Goal: Contribute content

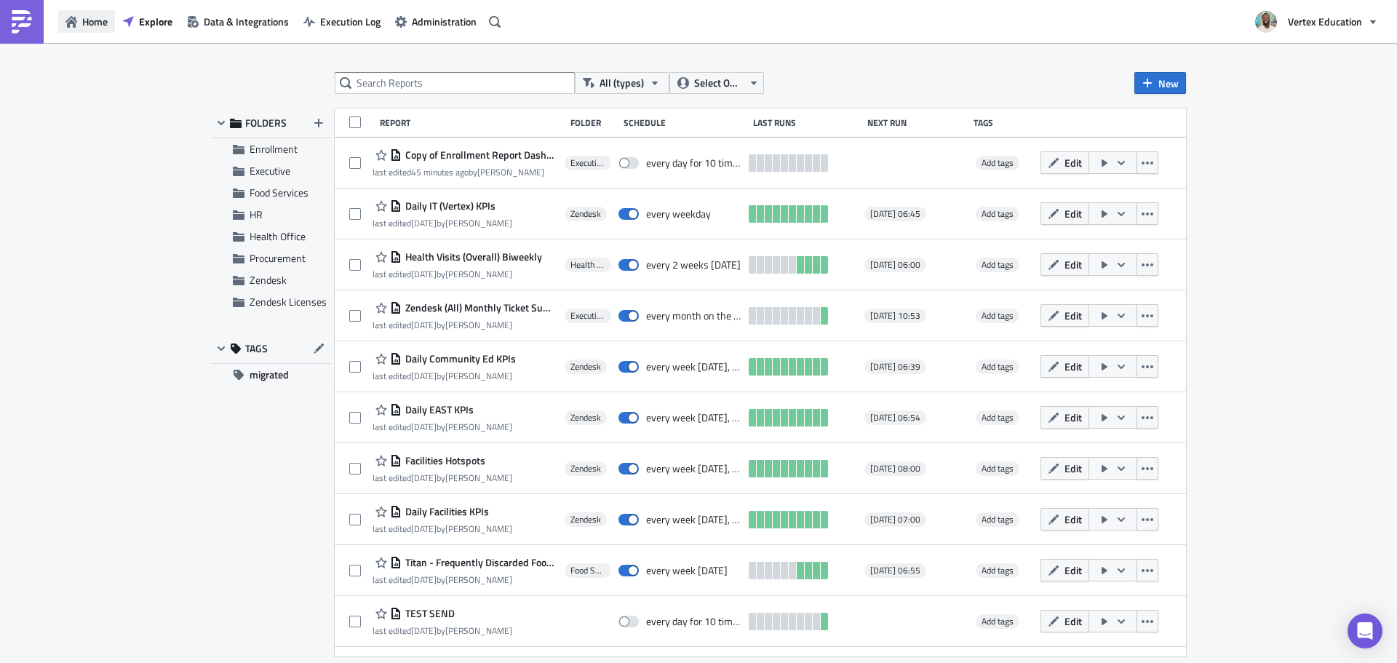
click at [95, 17] on span "Home" at bounding box center [94, 21] width 25 height 15
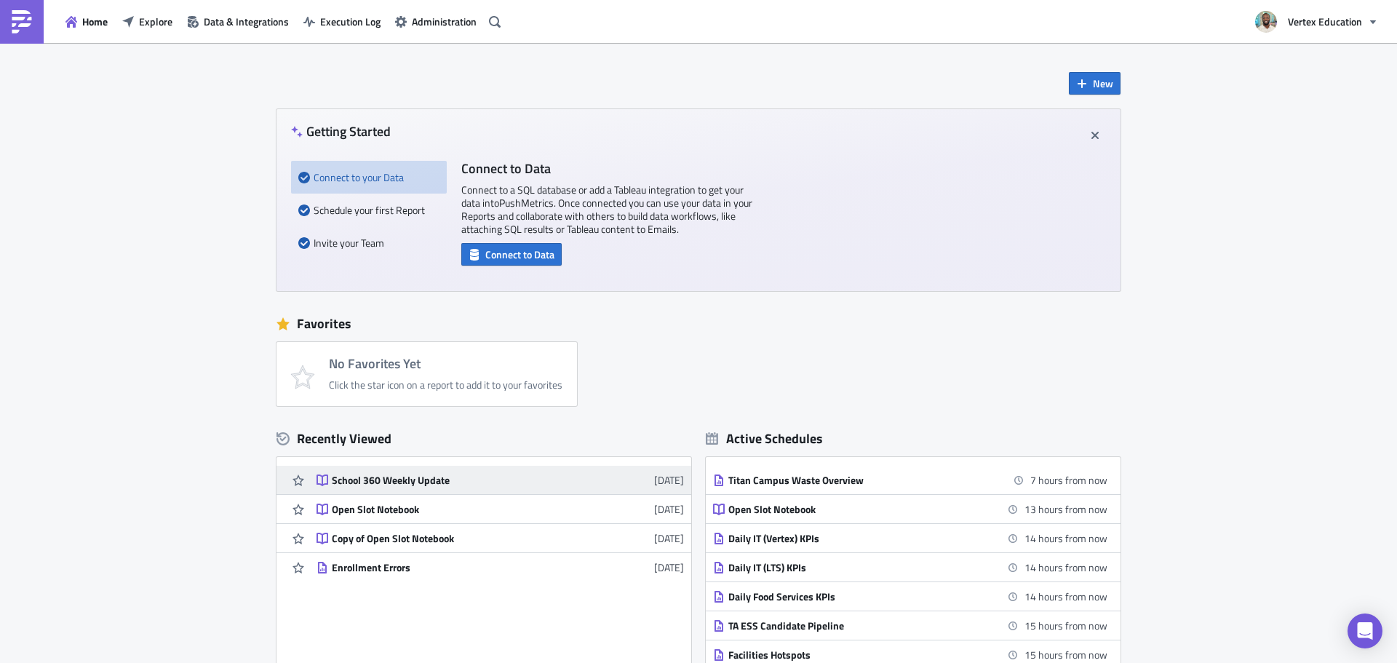
click at [445, 485] on div "School 360 Weekly Update" at bounding box center [459, 480] width 255 height 13
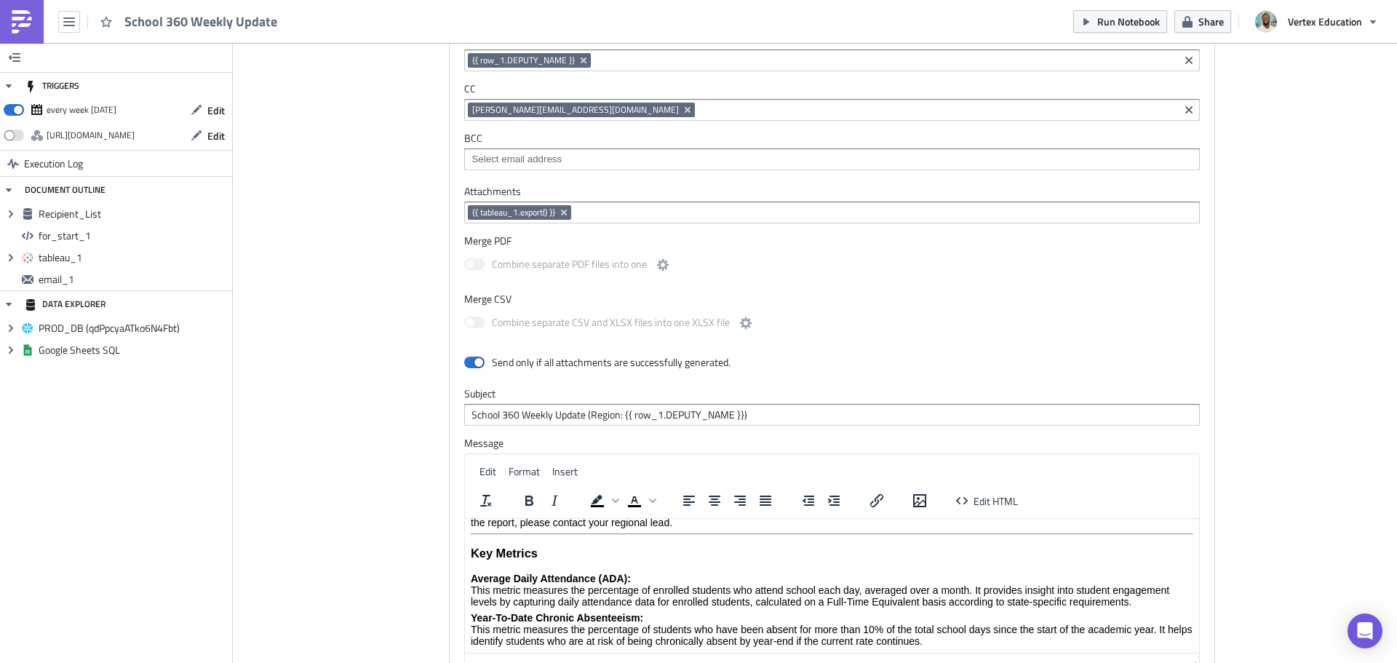
scroll to position [1310, 0]
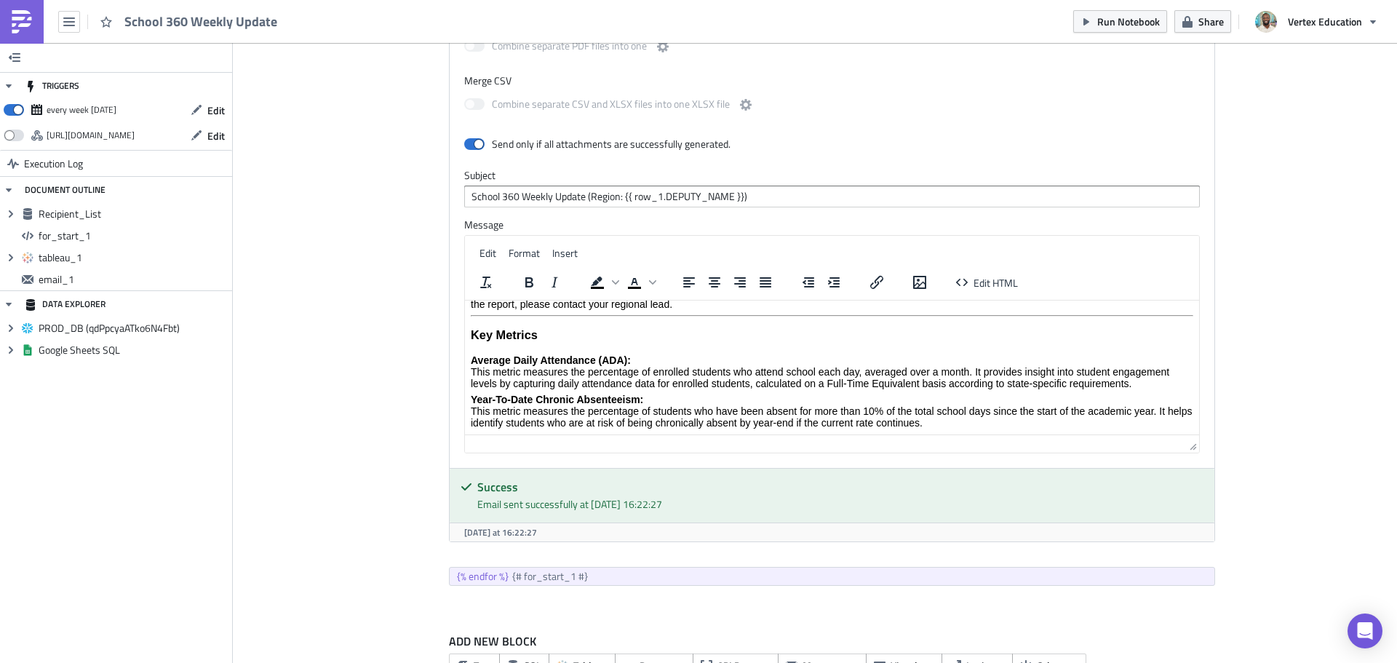
click at [965, 426] on p "Year-To-Date Chronic Absenteeism: This metric measures the percentage of studen…" at bounding box center [832, 411] width 723 height 35
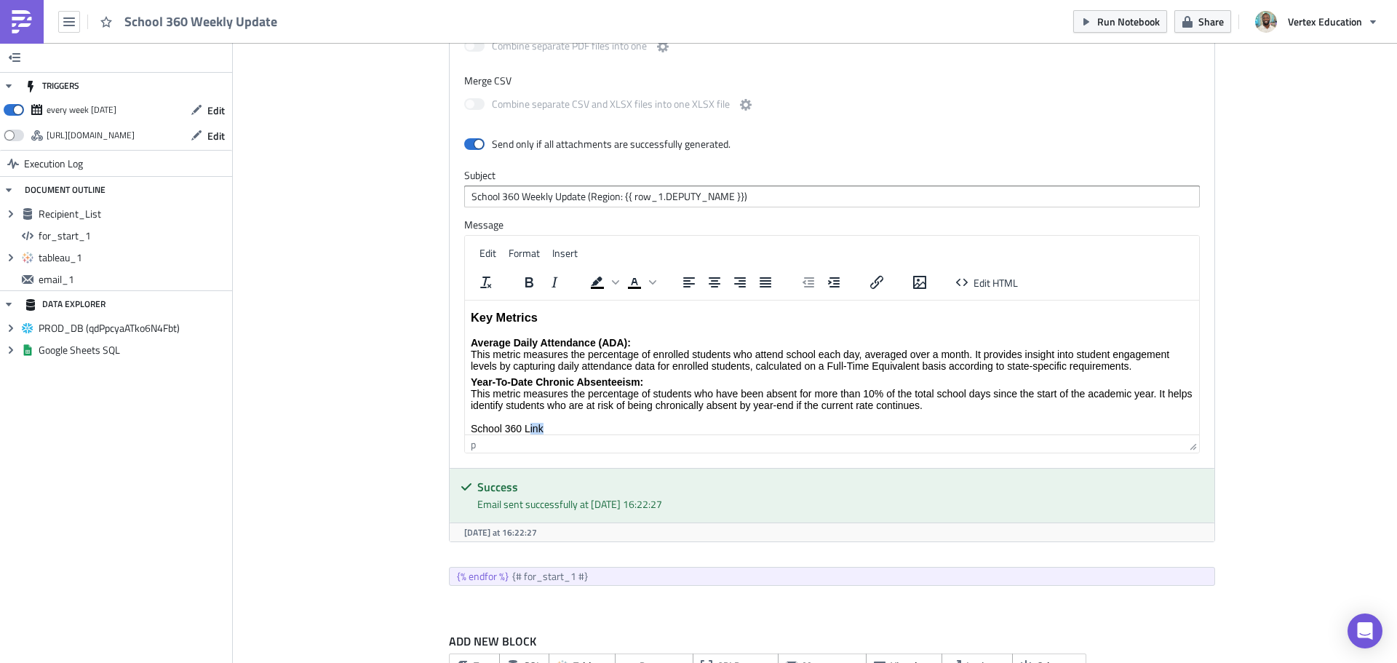
scroll to position [59, 0]
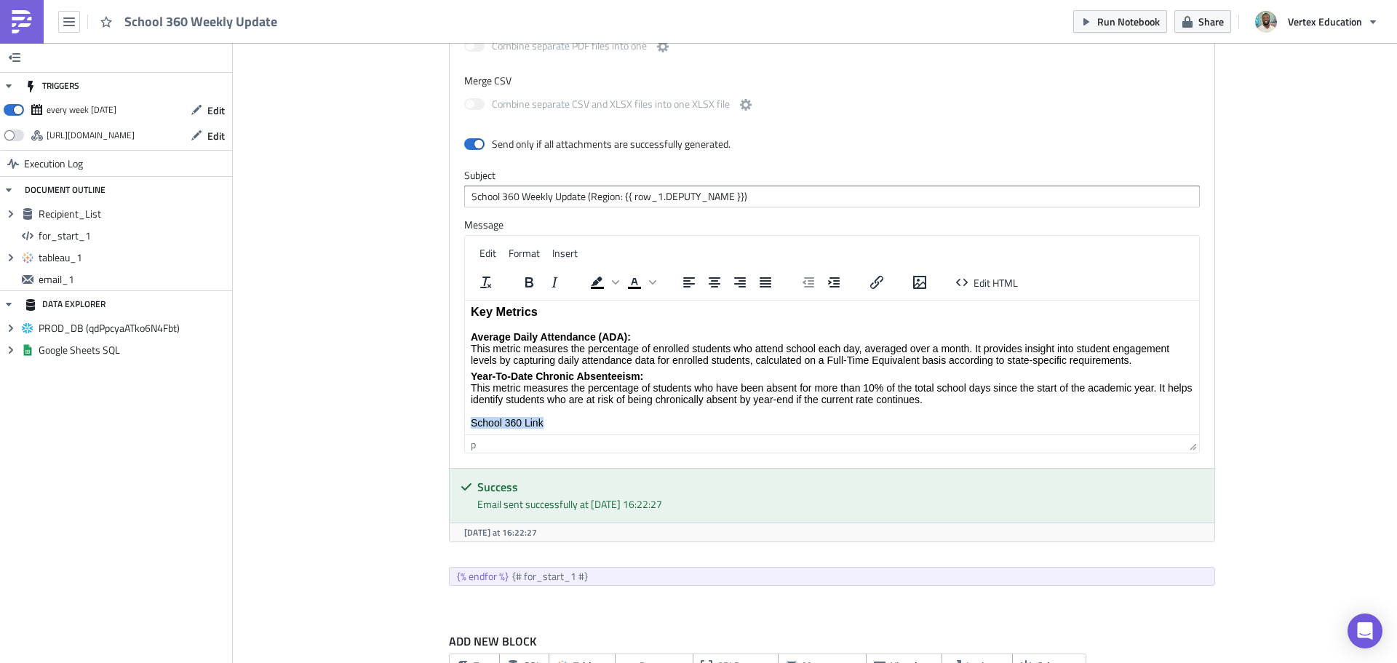
drag, startPoint x: 542, startPoint y: 429, endPoint x: 456, endPoint y: 434, distance: 86.0
click at [465, 434] on html "Hello Everyone, Please see the attached image for a summary of Average Daily At…" at bounding box center [832, 338] width 734 height 193
click at [873, 285] on icon "Insert/edit link" at bounding box center [877, 282] width 13 height 13
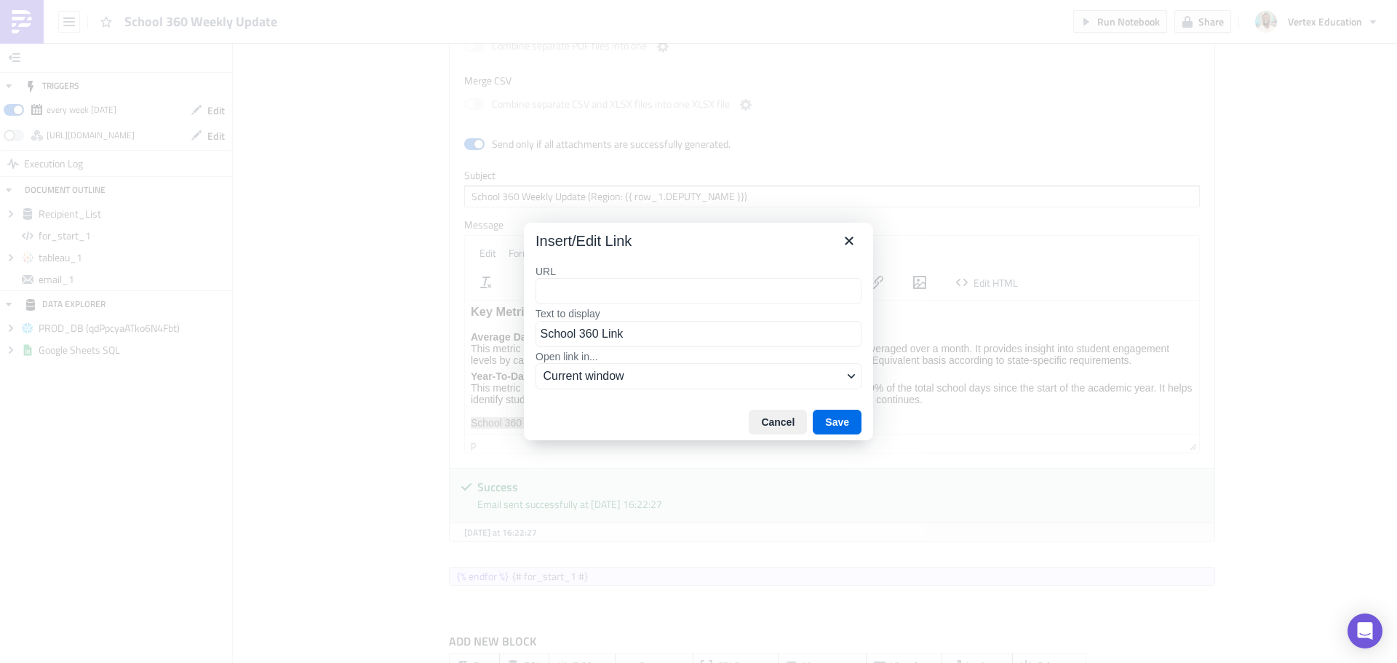
click at [676, 297] on input "URL" at bounding box center [699, 291] width 326 height 26
type input "[URL][DOMAIN_NAME]"
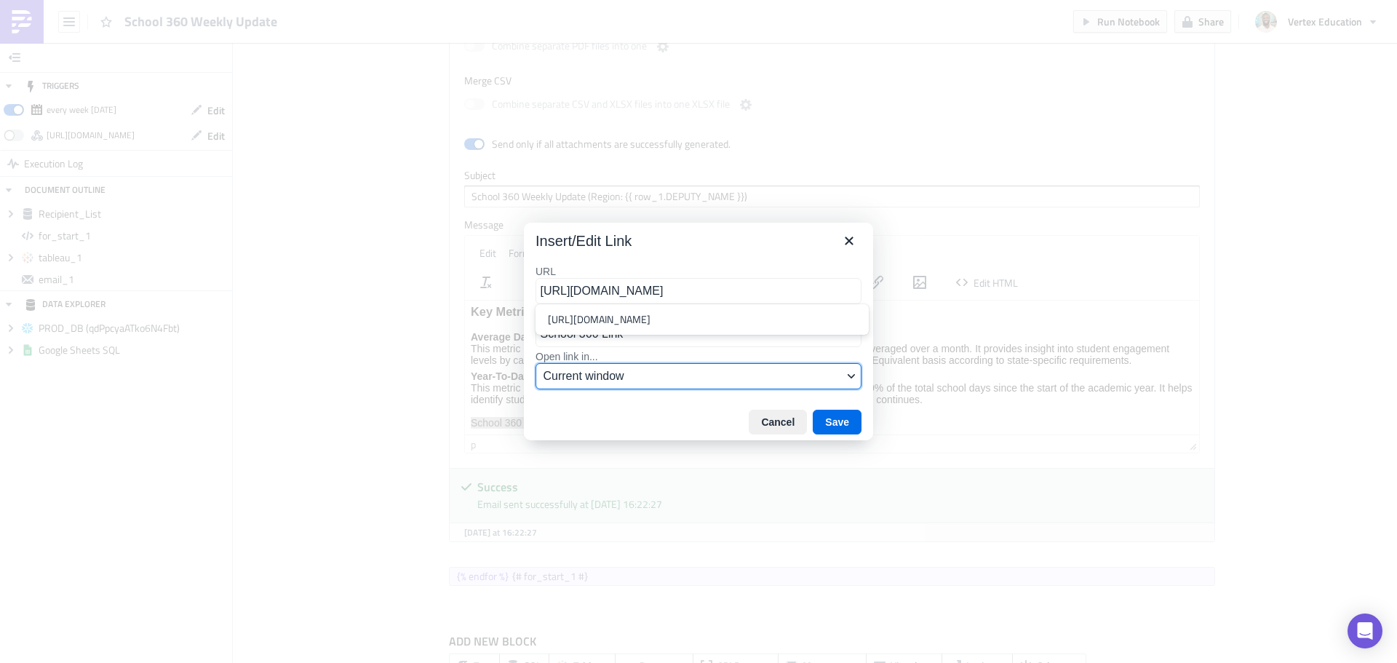
scroll to position [0, 0]
click at [667, 378] on span "Current window" at bounding box center [693, 375] width 299 height 17
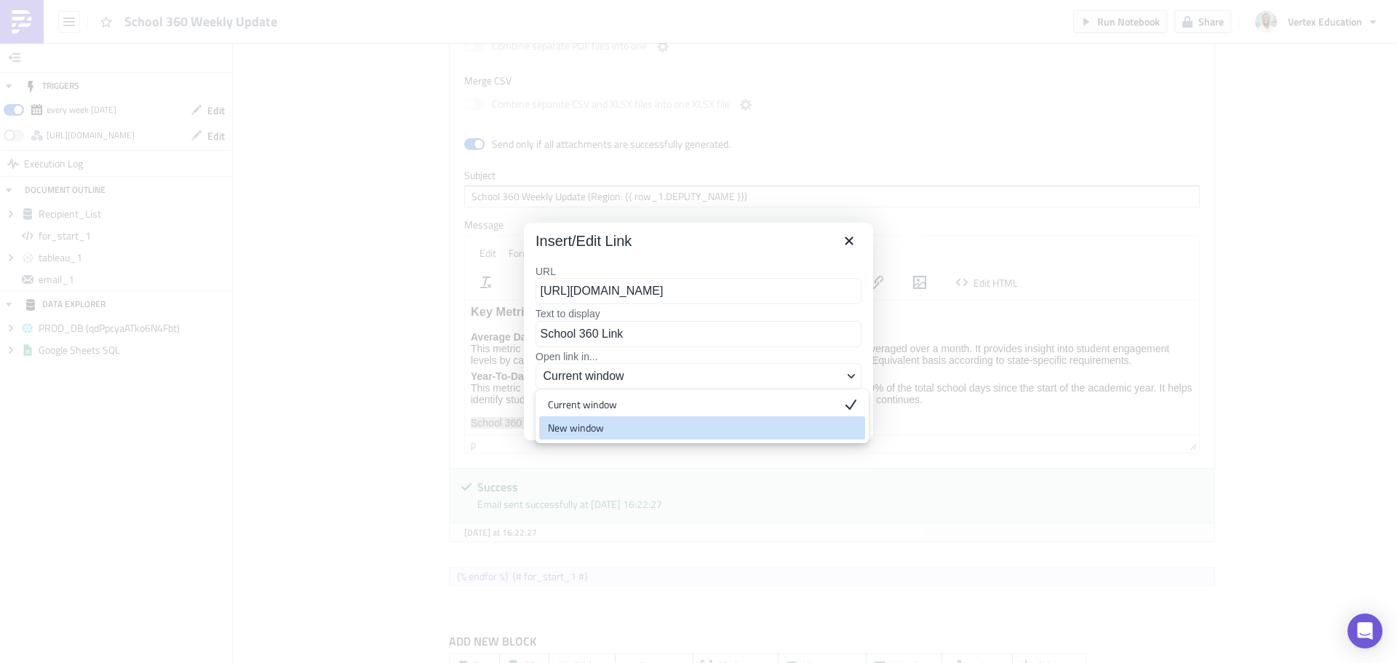
click at [619, 431] on div "New window" at bounding box center [692, 427] width 288 height 17
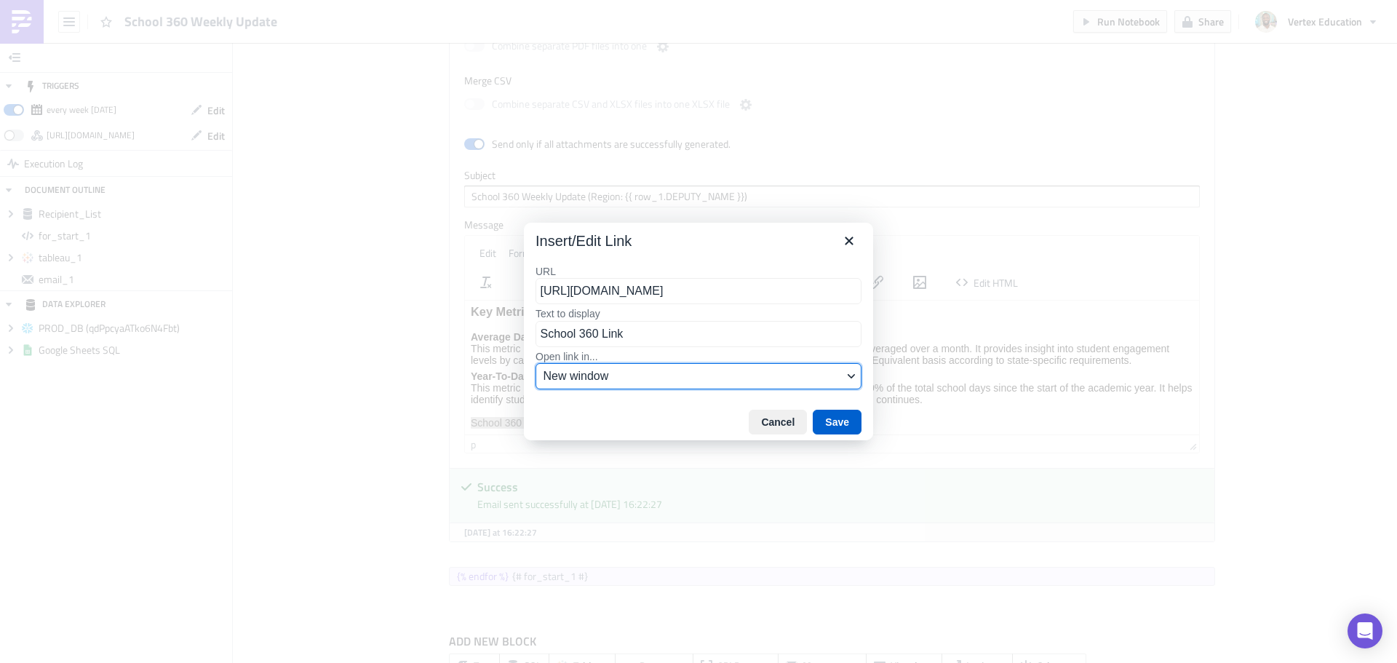
click at [847, 427] on button "Save" at bounding box center [837, 422] width 49 height 25
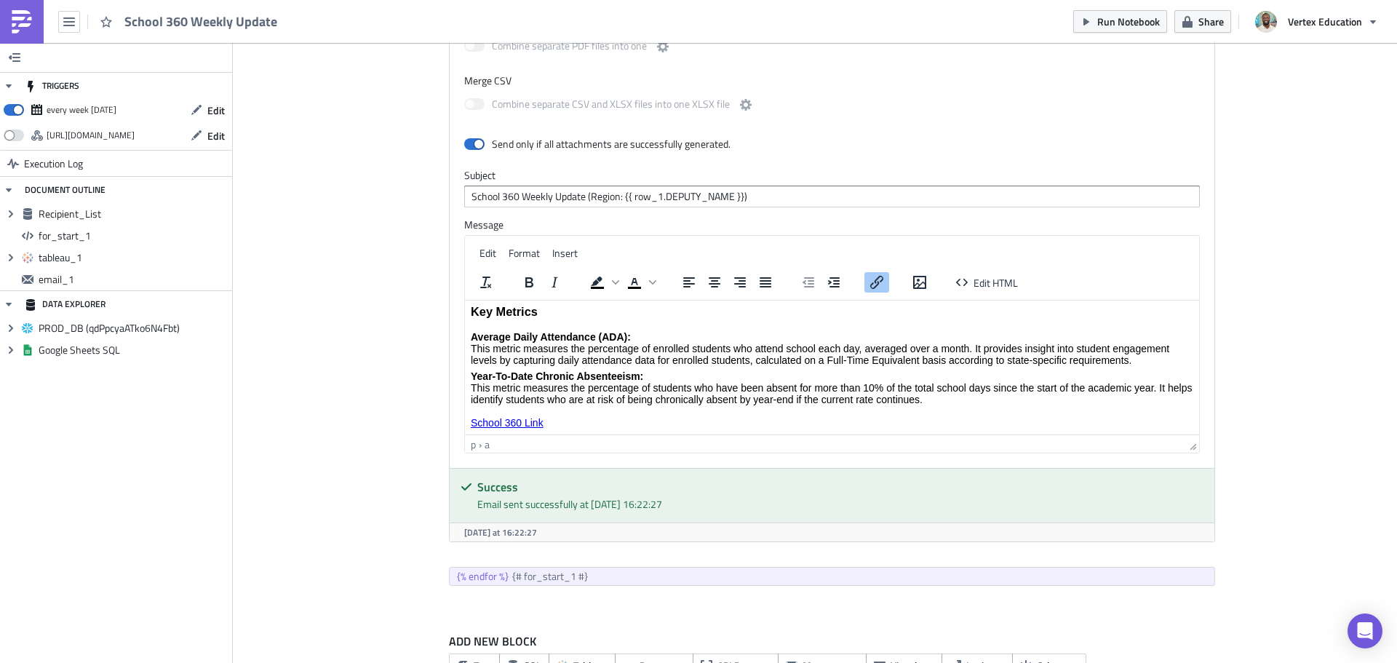
click at [667, 399] on p "Year-To-Date Chronic Absenteeism: This metric measures the percentage of studen…" at bounding box center [832, 399] width 723 height 58
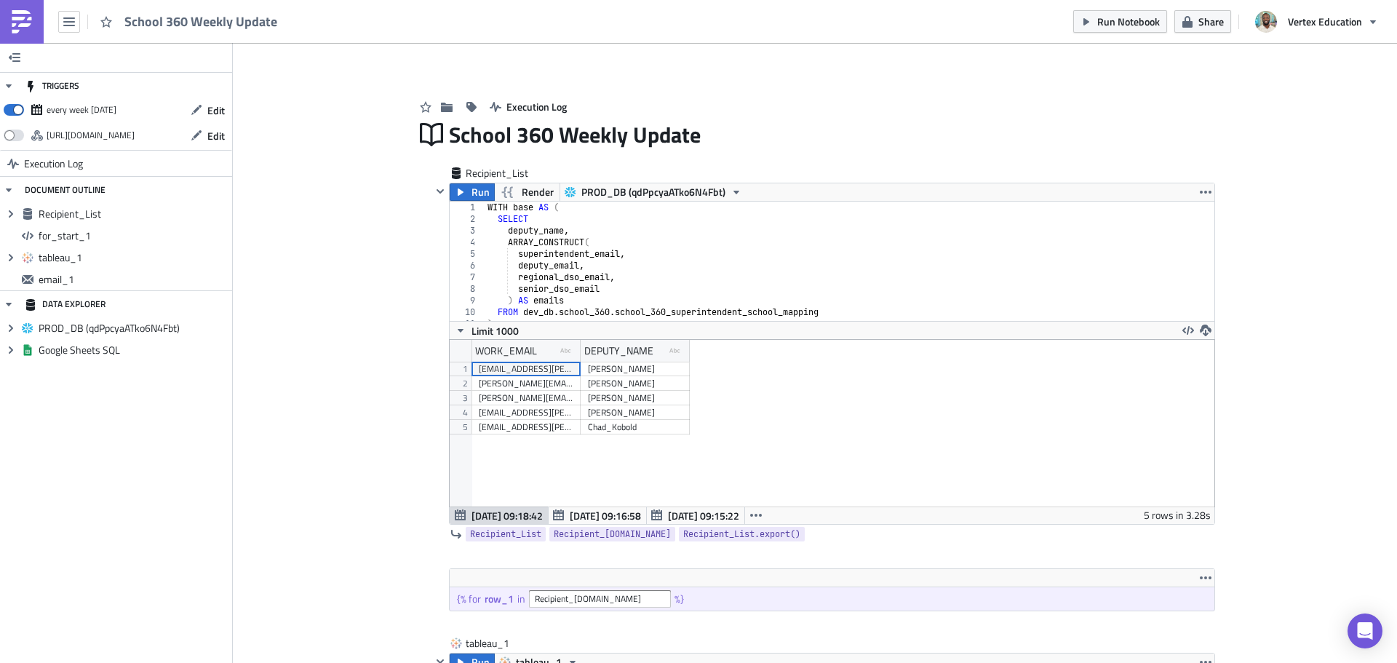
click at [36, 22] on link at bounding box center [22, 22] width 44 height 44
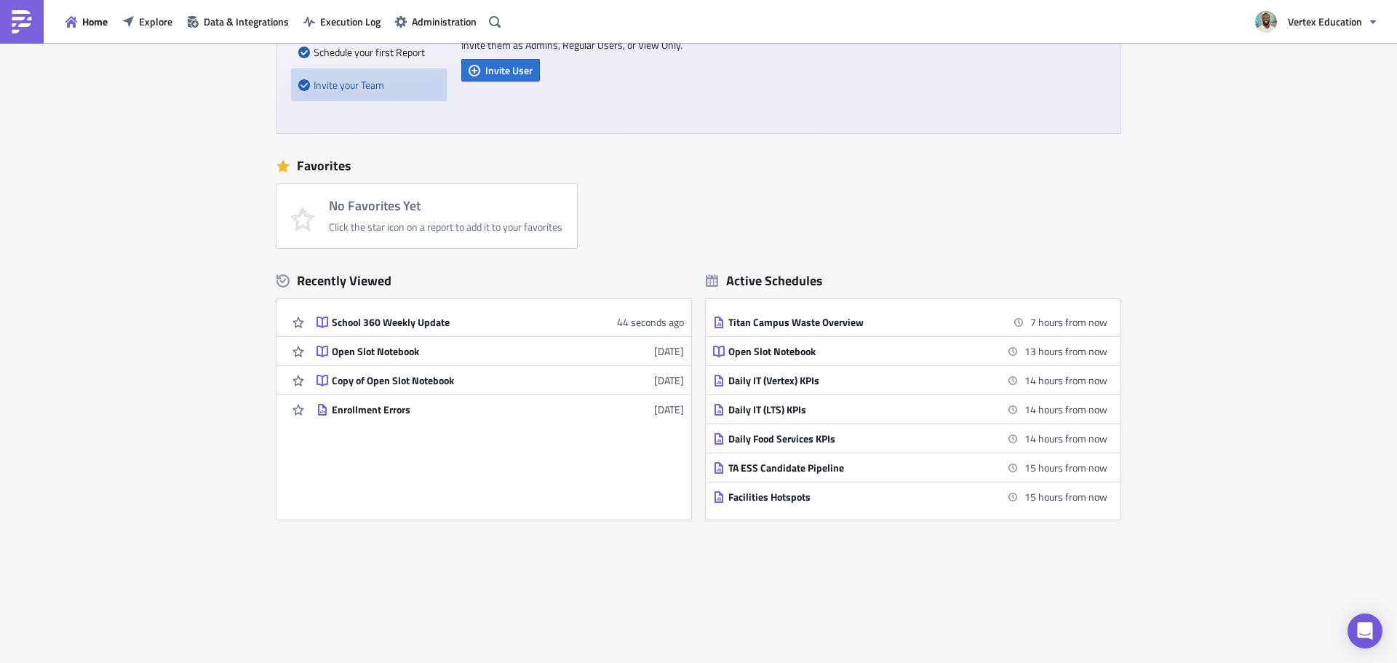
click at [1161, 188] on div "New Getting Started Connect to your Data Schedule your first Report Invite your…" at bounding box center [698, 275] width 1397 height 780
click at [1113, 199] on div "No Favorites Yet Click the star icon on a report to add it to your favorites" at bounding box center [706, 216] width 859 height 64
